Goal: Task Accomplishment & Management: Manage account settings

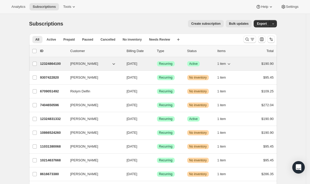
click at [52, 64] on p "12324864100" at bounding box center [53, 63] width 26 height 5
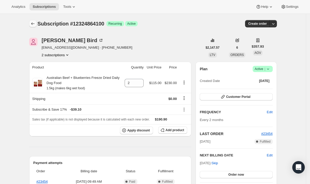
click at [34, 24] on icon "Subscriptions" at bounding box center [32, 23] width 5 height 5
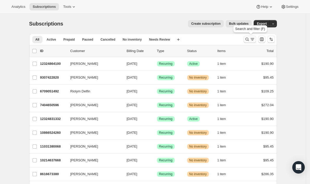
click at [249, 40] on icon "Search and filter results" at bounding box center [246, 39] width 3 height 3
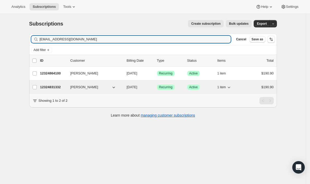
type input "[EMAIL_ADDRESS][DOMAIN_NAME]"
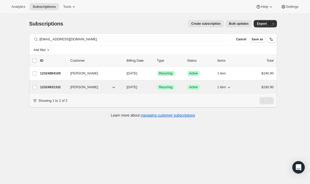
click at [59, 85] on p "12324831332" at bounding box center [53, 87] width 26 height 5
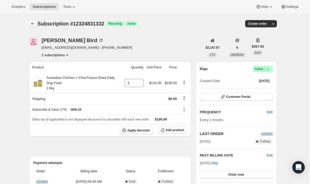
click at [32, 27] on button "Subscriptions" at bounding box center [32, 23] width 7 height 7
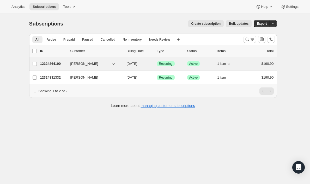
click at [51, 63] on p "12324864100" at bounding box center [53, 63] width 26 height 5
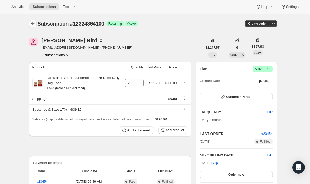
click at [32, 24] on icon "Subscriptions" at bounding box center [32, 23] width 5 height 5
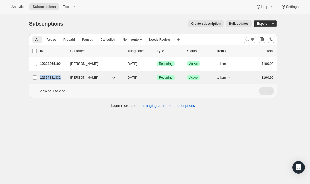
click at [49, 77] on p "12324831332" at bounding box center [53, 77] width 26 height 5
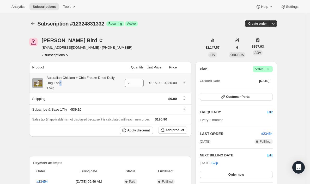
click at [62, 83] on div "Australian Chicken + Chia Freeze Dried Daily Dog Food 1.5kg" at bounding box center [82, 83] width 79 height 16
click at [35, 26] on icon "Subscriptions" at bounding box center [32, 23] width 5 height 5
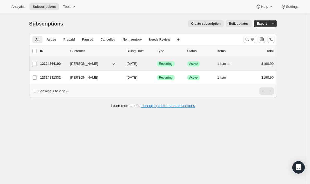
click at [53, 63] on p "12324864100" at bounding box center [53, 63] width 26 height 5
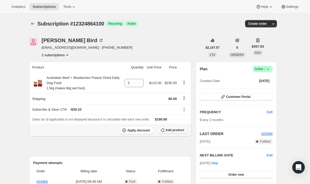
click at [175, 132] on span "Add product" at bounding box center [175, 130] width 19 height 4
click at [141, 82] on icon at bounding box center [139, 81] width 5 height 5
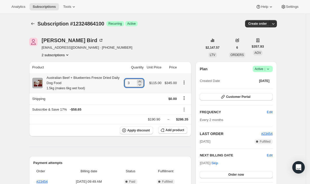
click at [141, 82] on icon at bounding box center [139, 81] width 5 height 5
type input "4"
click at [177, 132] on span "Add product" at bounding box center [175, 130] width 19 height 4
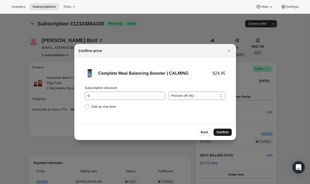
click at [222, 135] on button "Confirm" at bounding box center [223, 132] width 18 height 7
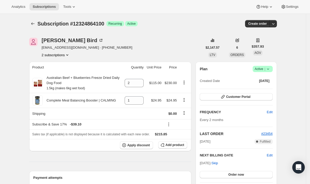
scroll to position [41, 0]
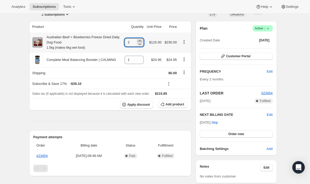
click at [140, 40] on icon at bounding box center [139, 40] width 5 height 5
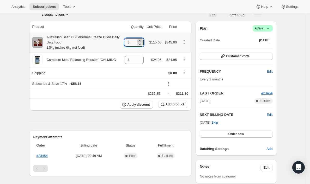
click at [140, 40] on icon at bounding box center [139, 40] width 5 height 5
type input "4"
click at [120, 114] on div "Product Quantity Unit Price Price Australian Beef + Blueberries Freeze Dried Da…" at bounding box center [110, 155] width 162 height 268
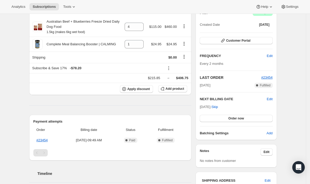
scroll to position [33, 0]
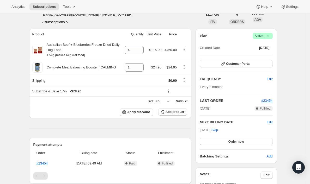
click at [144, 127] on div "Product Quantity Unit Price Price Australian Beef + Blueberries Freeze Dried Da…" at bounding box center [110, 163] width 162 height 268
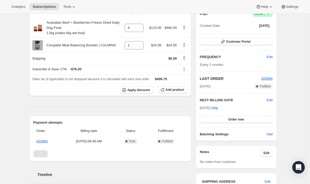
scroll to position [0, 0]
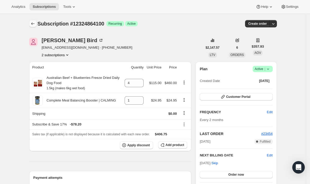
click at [32, 22] on icon "Subscriptions" at bounding box center [32, 23] width 5 height 5
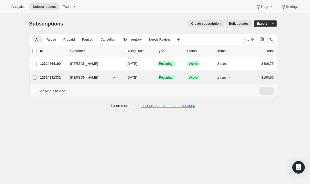
click at [50, 79] on p "12324831332" at bounding box center [53, 77] width 26 height 5
